Goal: Check status: Check status

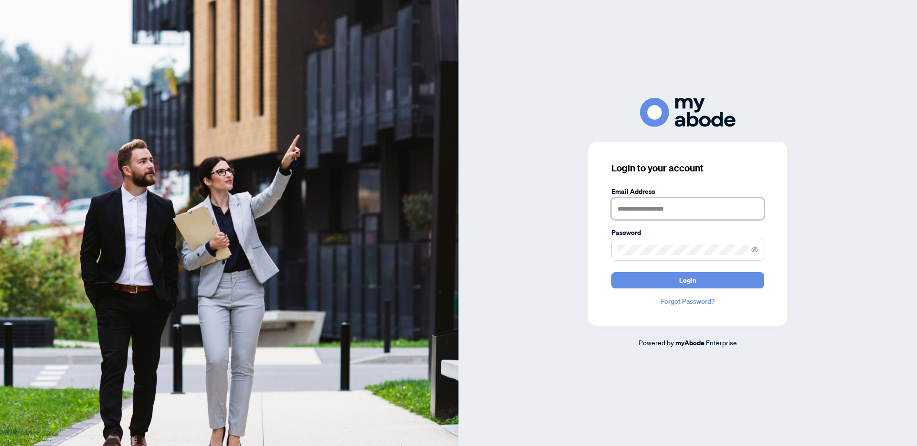
click at [660, 215] on input "text" at bounding box center [687, 209] width 153 height 22
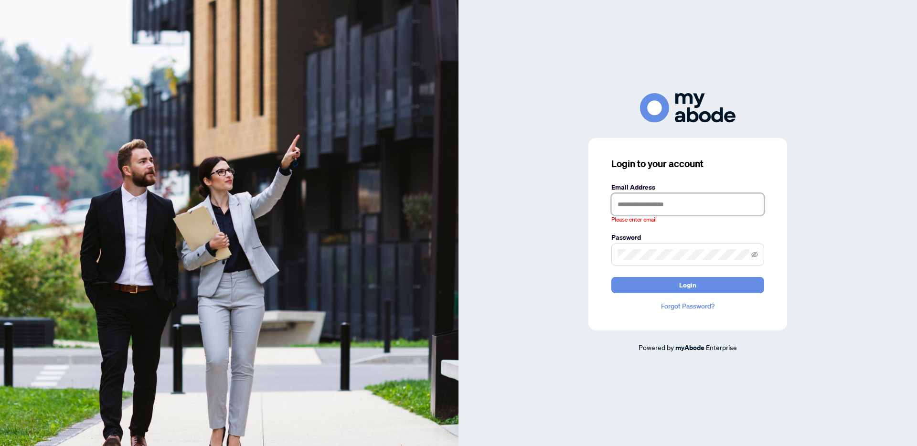
type input "**********"
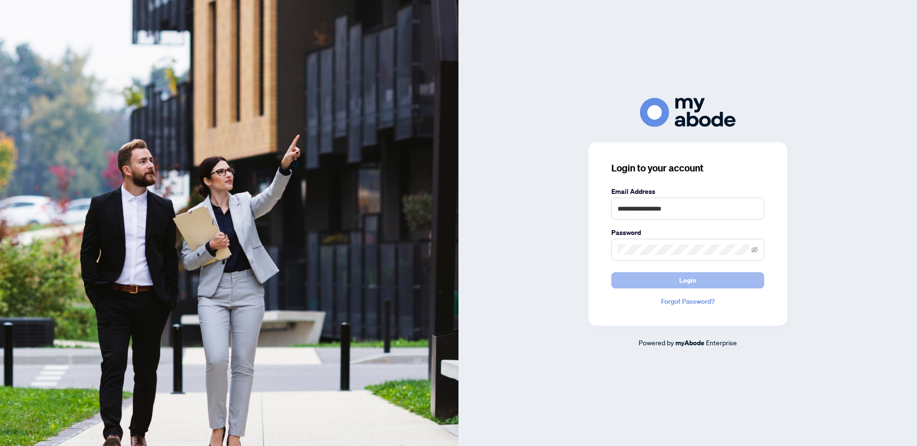
click at [662, 284] on button "Login" at bounding box center [687, 280] width 153 height 16
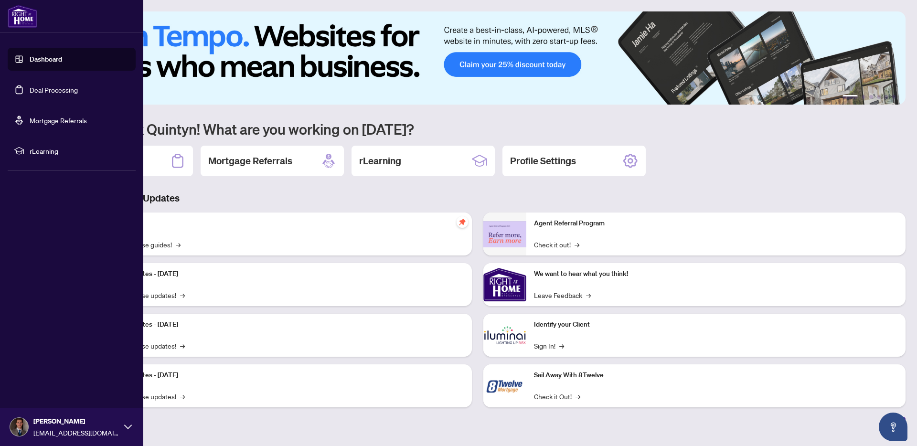
click at [30, 90] on link "Deal Processing" at bounding box center [54, 89] width 48 height 9
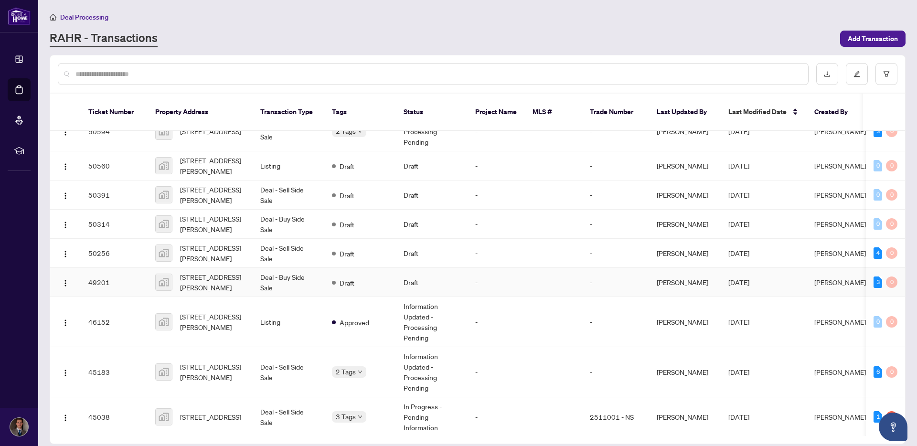
scroll to position [20, 0]
click at [136, 349] on td "45183" at bounding box center [114, 372] width 67 height 50
